Goal: Task Accomplishment & Management: Use online tool/utility

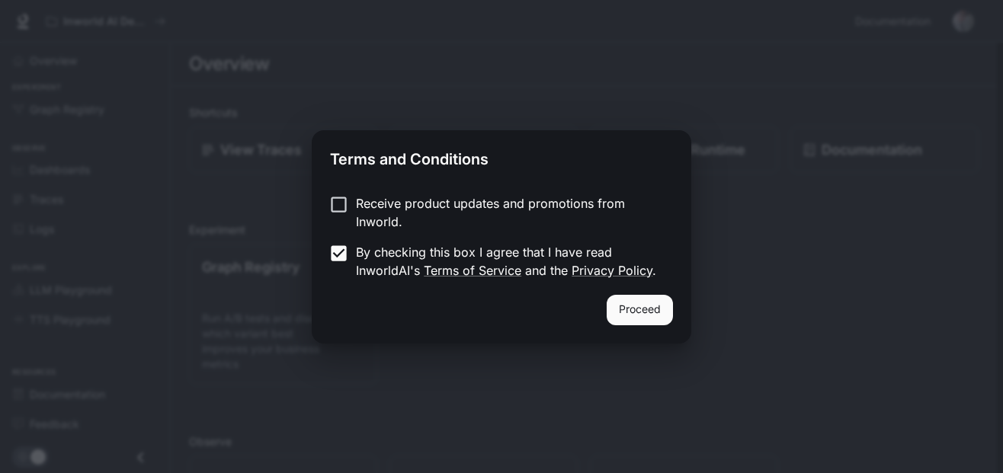
click at [332, 216] on label "Receive product updates and promotions from Inworld." at bounding box center [490, 212] width 339 height 37
click at [664, 314] on button "Proceed" at bounding box center [639, 310] width 66 height 30
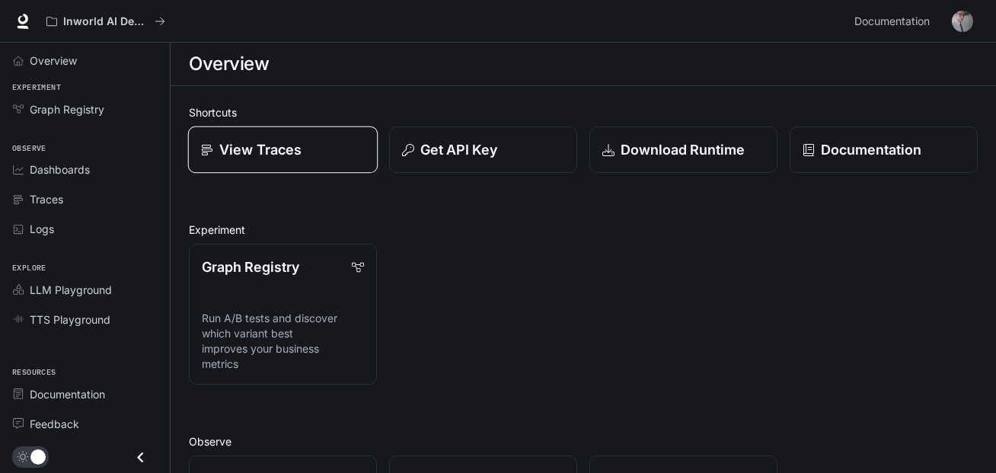
click at [274, 153] on p "View Traces" at bounding box center [260, 149] width 82 height 21
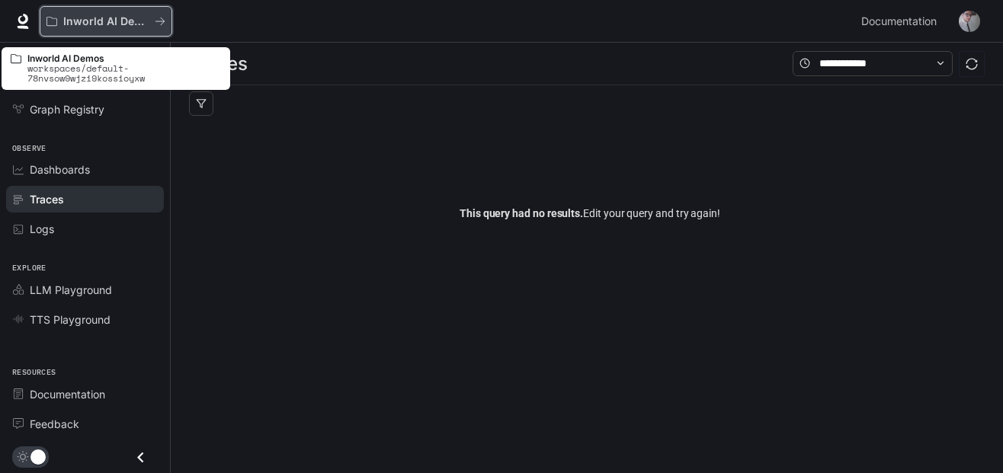
click at [107, 18] on p "Inworld AI Demos" at bounding box center [105, 21] width 85 height 13
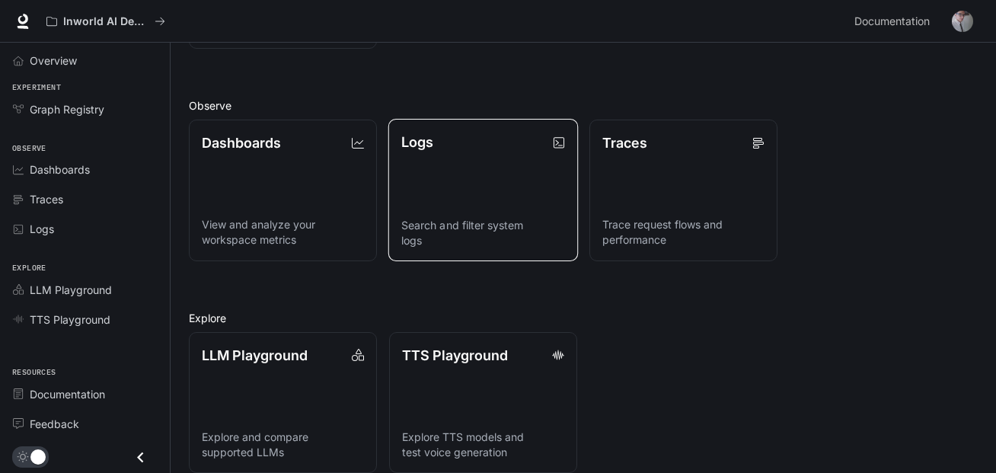
scroll to position [354, 0]
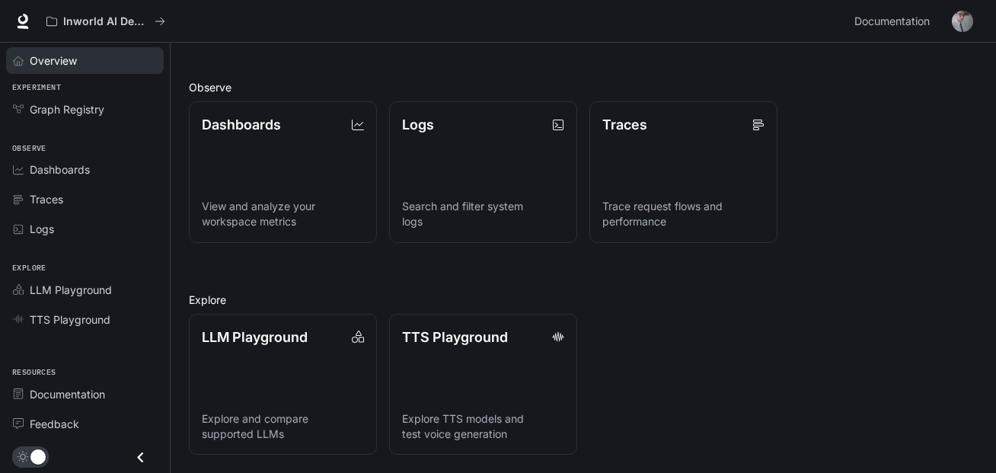
click at [81, 50] on link "Overview" at bounding box center [85, 60] width 158 height 27
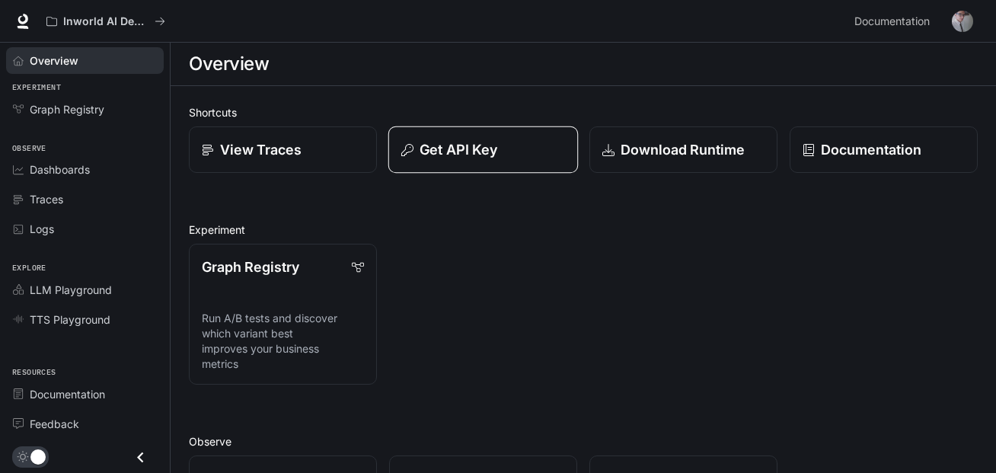
click at [433, 144] on p "Get API Key" at bounding box center [459, 149] width 78 height 21
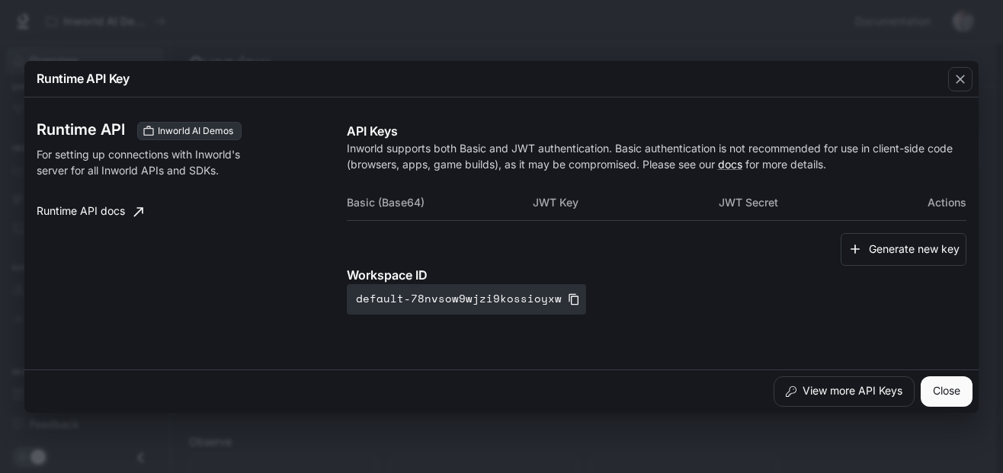
click at [426, 424] on div "Runtime API Key Runtime API Inworld AI Demos For setting up connections with In…" at bounding box center [501, 236] width 1003 height 473
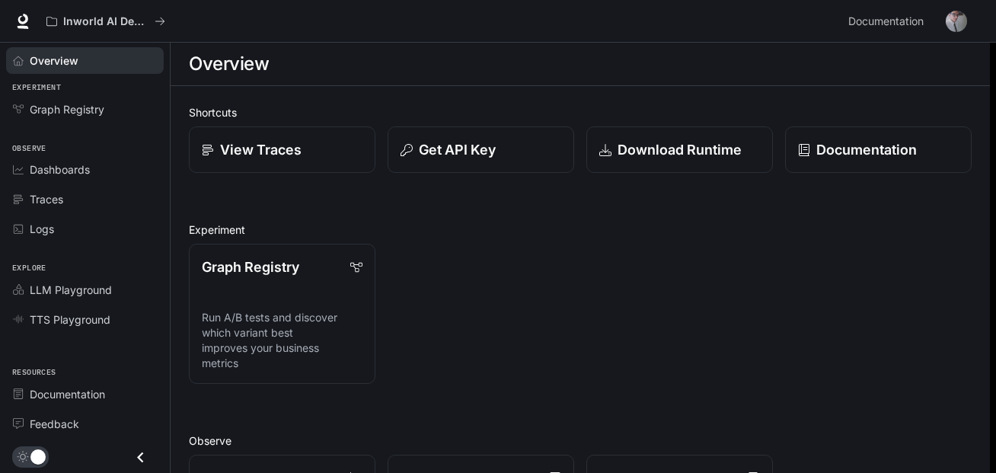
click at [420, 441] on h2 "Observe" at bounding box center [580, 441] width 783 height 16
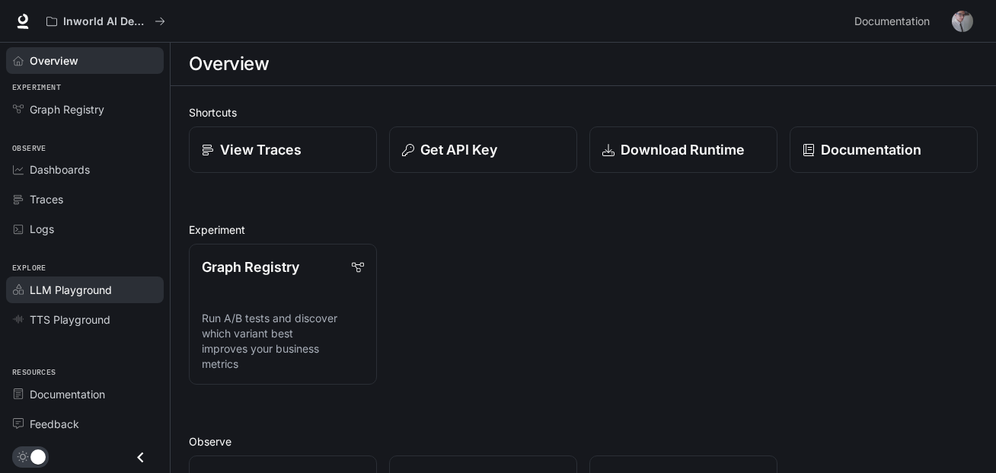
click at [117, 283] on div "LLM Playground" at bounding box center [93, 290] width 127 height 16
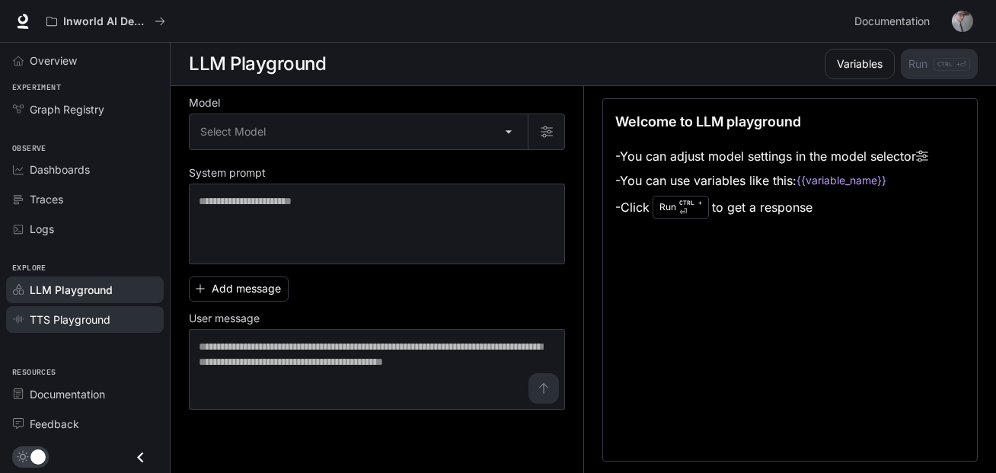
click at [114, 326] on div "TTS Playground" at bounding box center [93, 320] width 127 height 16
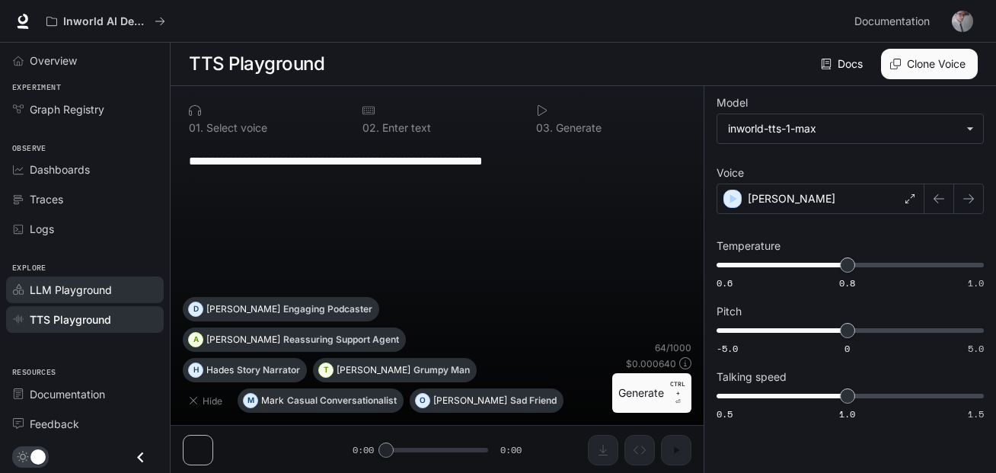
click at [111, 293] on span "LLM Playground" at bounding box center [71, 290] width 82 height 16
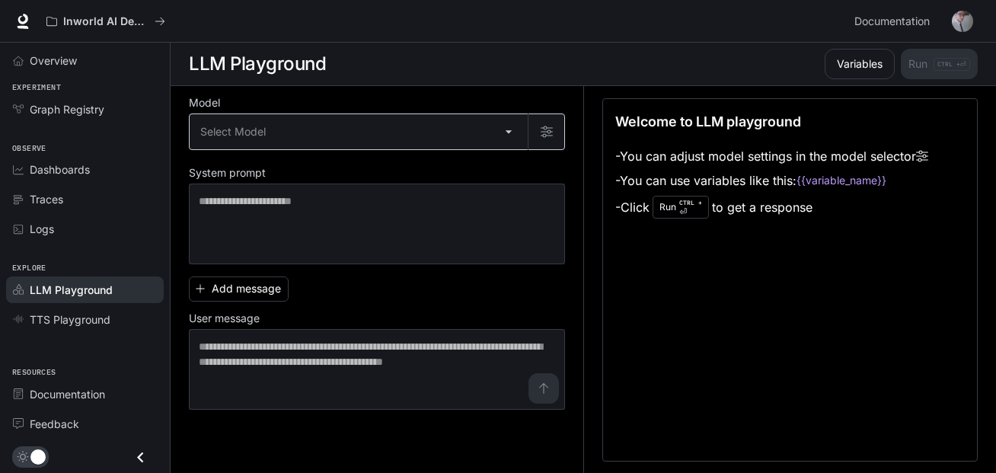
click at [495, 139] on body "Skip to main content Inworld AI Demos Documentation Documentation Portal Overvi…" at bounding box center [498, 237] width 996 height 474
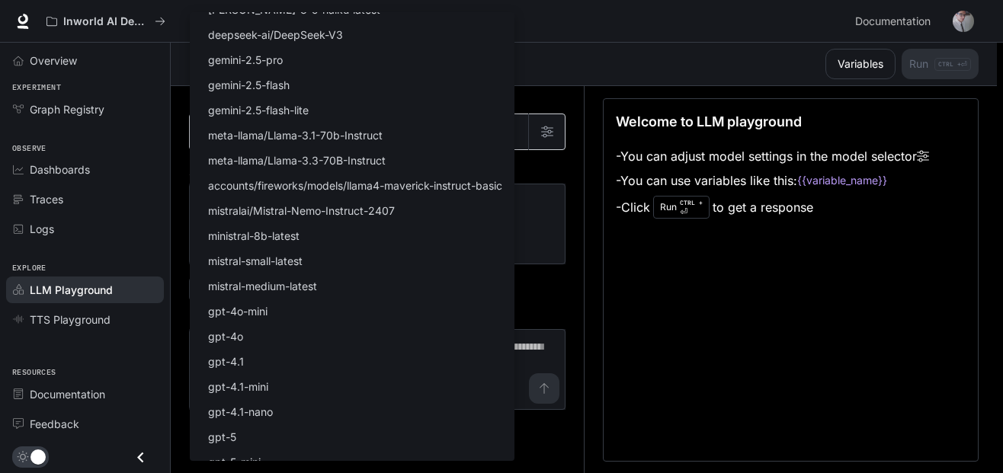
scroll to position [152, 0]
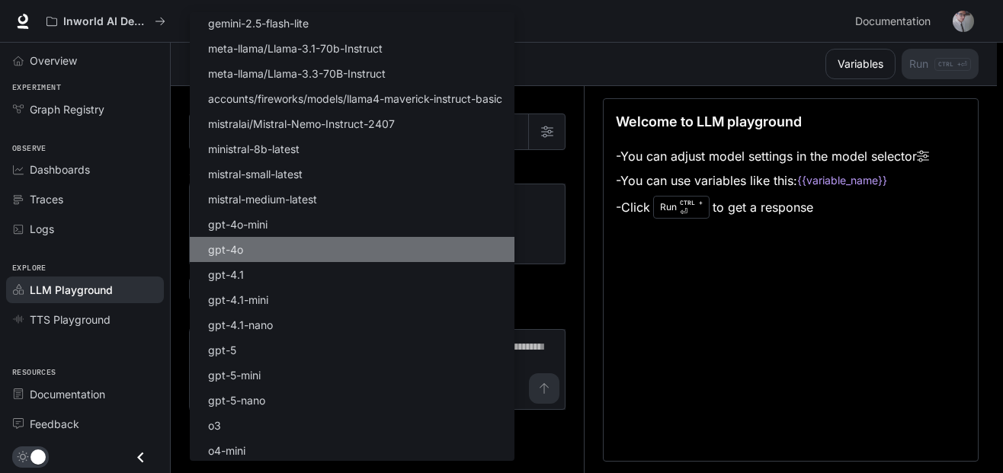
click at [281, 240] on li "gpt-4o" at bounding box center [352, 249] width 325 height 25
type input "******"
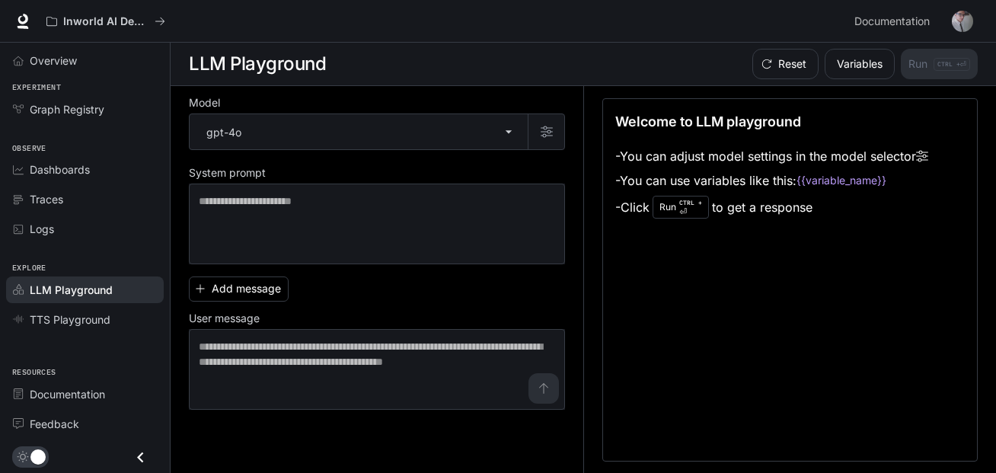
click at [957, 26] on img "button" at bounding box center [962, 21] width 21 height 21
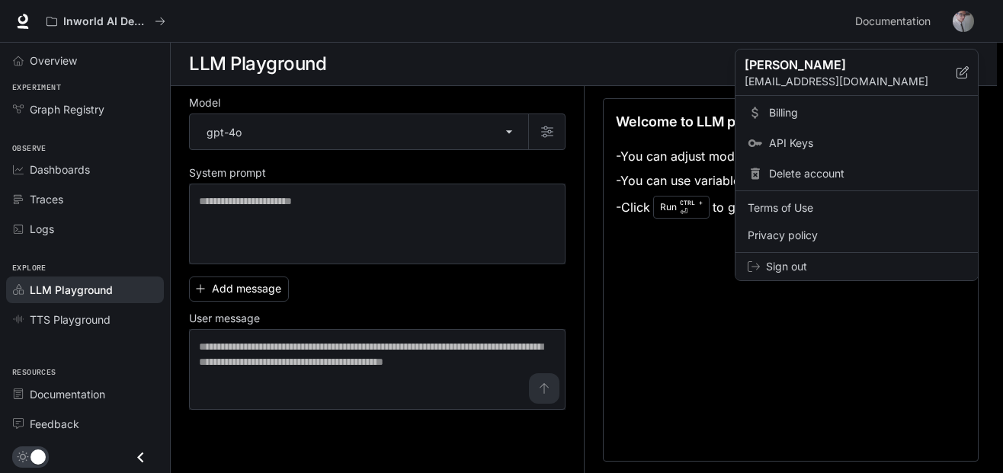
click at [804, 261] on span "Sign out" at bounding box center [866, 266] width 200 height 15
